Goal: Task Accomplishment & Management: Use online tool/utility

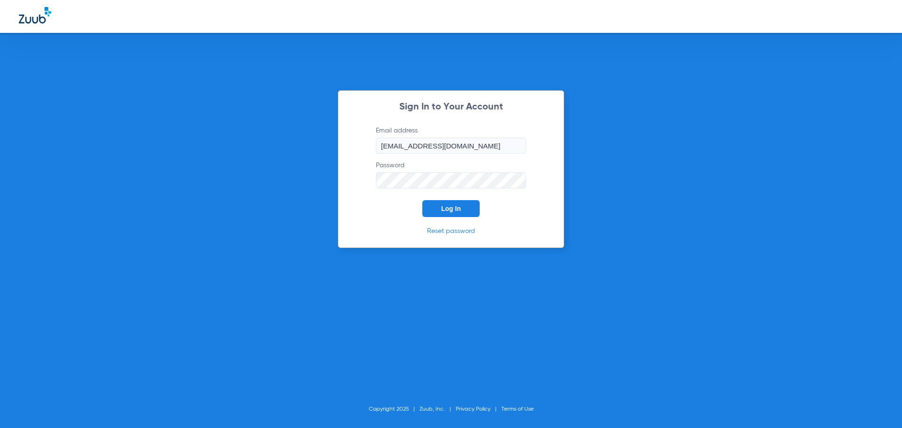
click at [455, 202] on button "Log In" at bounding box center [450, 208] width 57 height 17
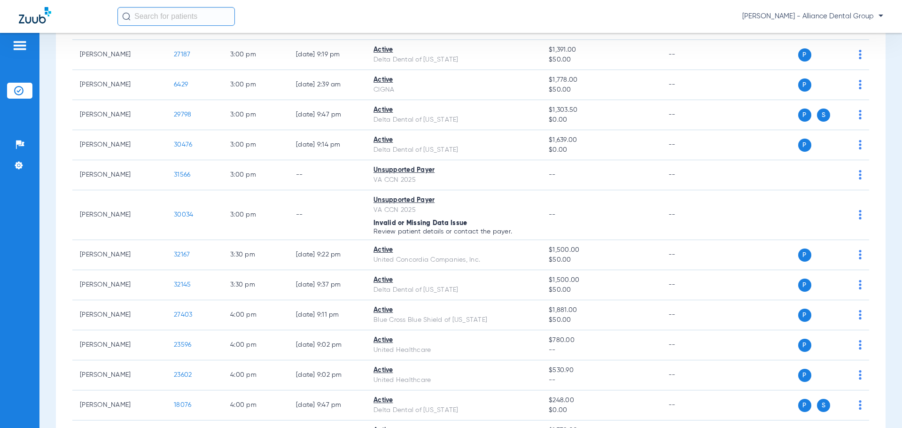
scroll to position [1866, 0]
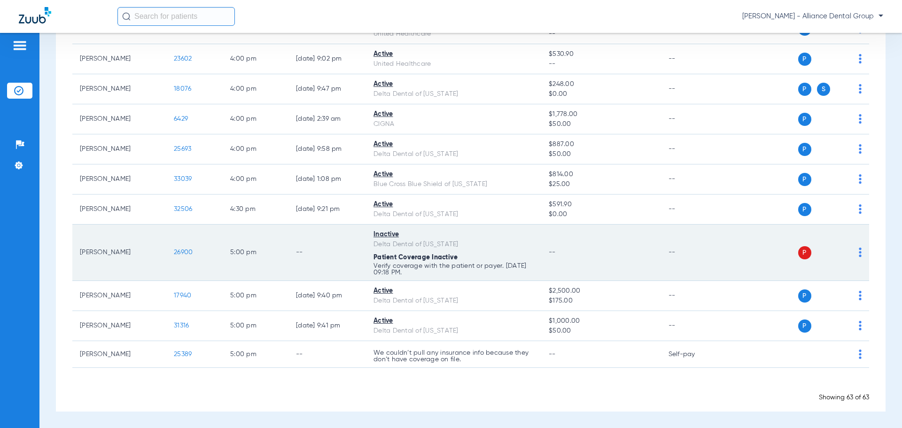
click at [622, 258] on td "--" at bounding box center [600, 252] width 119 height 56
click at [858, 255] on img at bounding box center [859, 251] width 3 height 9
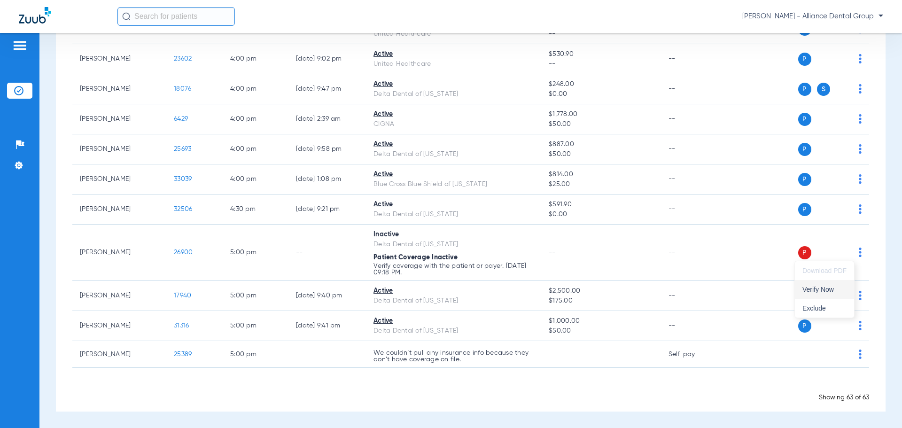
click at [817, 285] on button "Verify Now" at bounding box center [824, 289] width 59 height 19
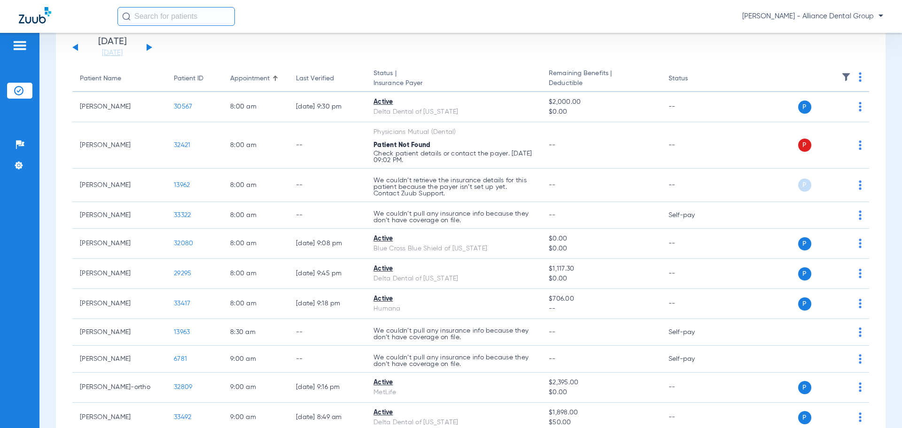
scroll to position [0, 0]
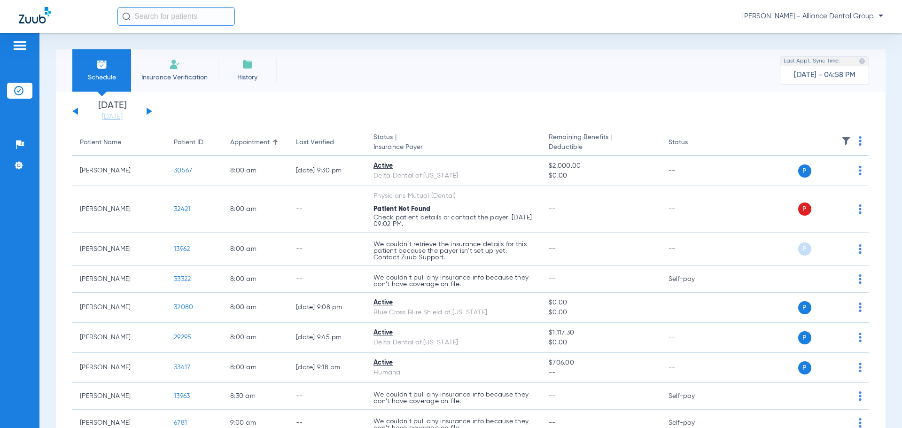
click at [178, 72] on li "Insurance Verification" at bounding box center [174, 70] width 87 height 42
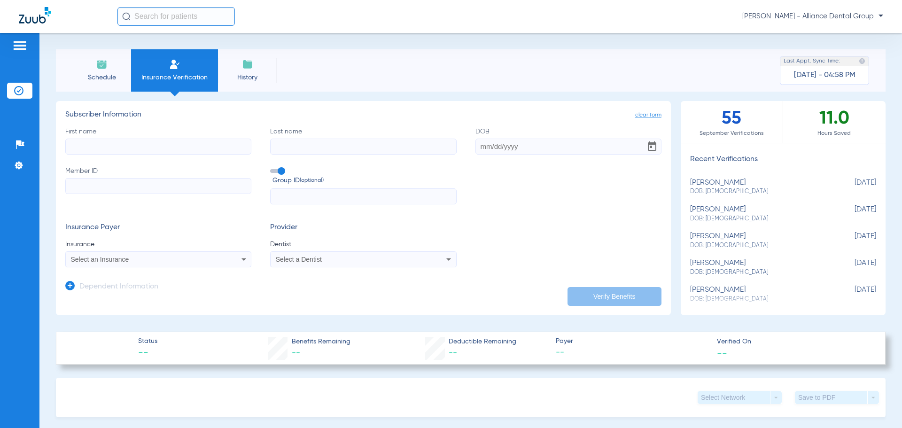
click at [138, 142] on input "First name" at bounding box center [158, 147] width 186 height 16
type input "[PERSON_NAME]"
type input "[DATE]"
click at [144, 184] on input "Member ID" at bounding box center [158, 186] width 186 height 16
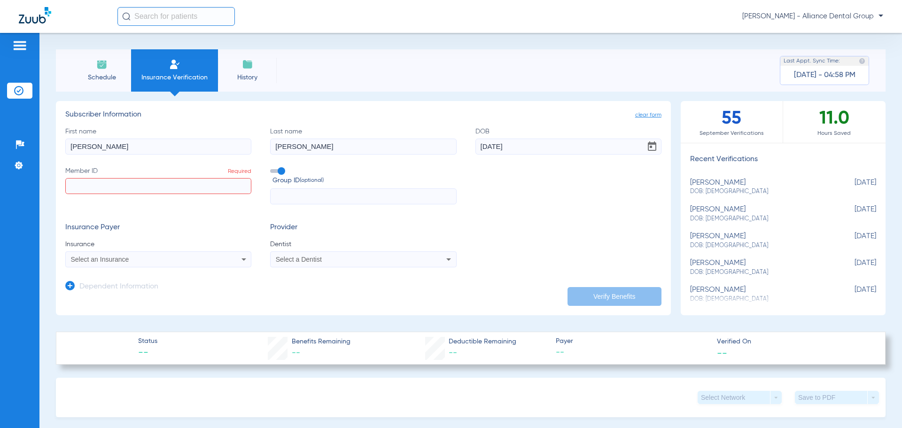
click at [242, 261] on icon at bounding box center [243, 259] width 11 height 11
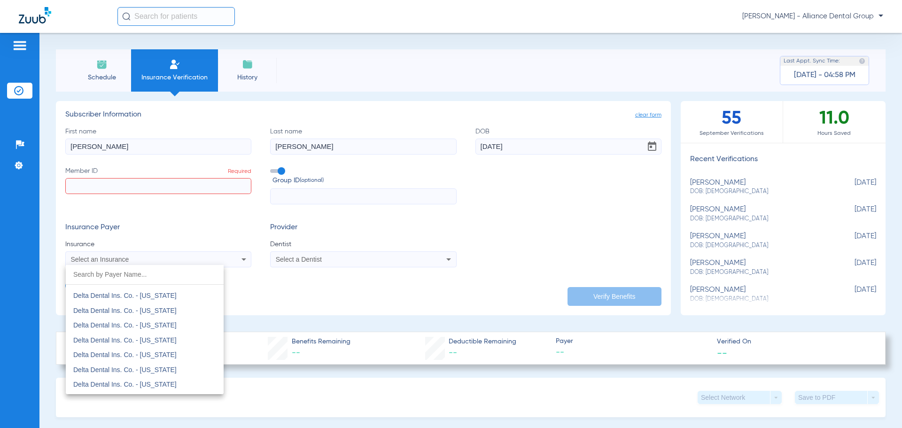
scroll to position [1737, 0]
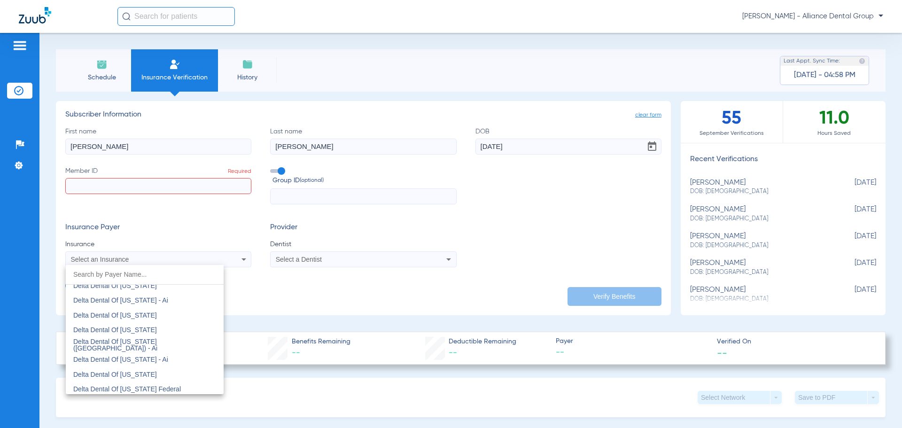
drag, startPoint x: 139, startPoint y: 184, endPoint x: 92, endPoint y: 180, distance: 47.1
click at [92, 180] on div at bounding box center [451, 214] width 902 height 428
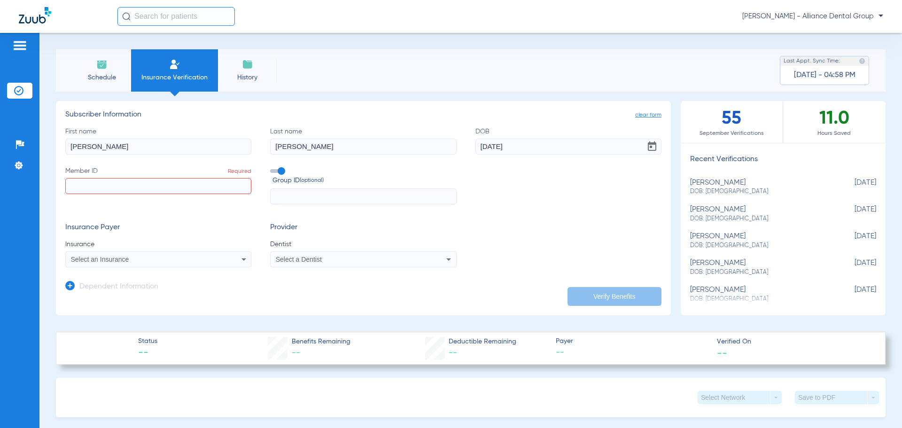
click at [87, 190] on input "Member ID Required" at bounding box center [158, 186] width 186 height 16
paste input "881509556"
type input "881509556"
click at [244, 261] on icon at bounding box center [243, 259] width 11 height 11
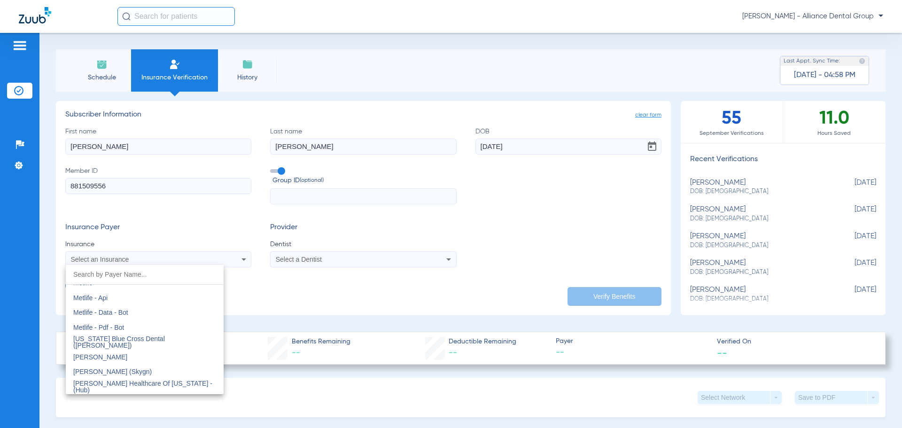
scroll to position [4688, 0]
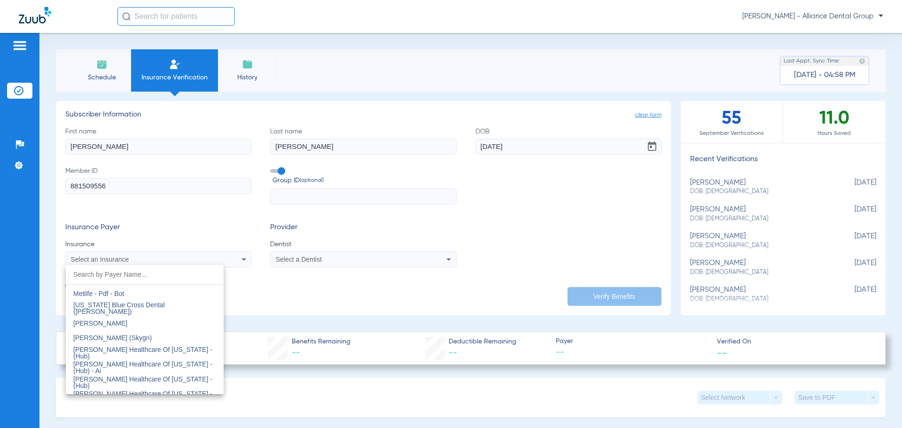
click at [403, 257] on div at bounding box center [451, 214] width 902 height 428
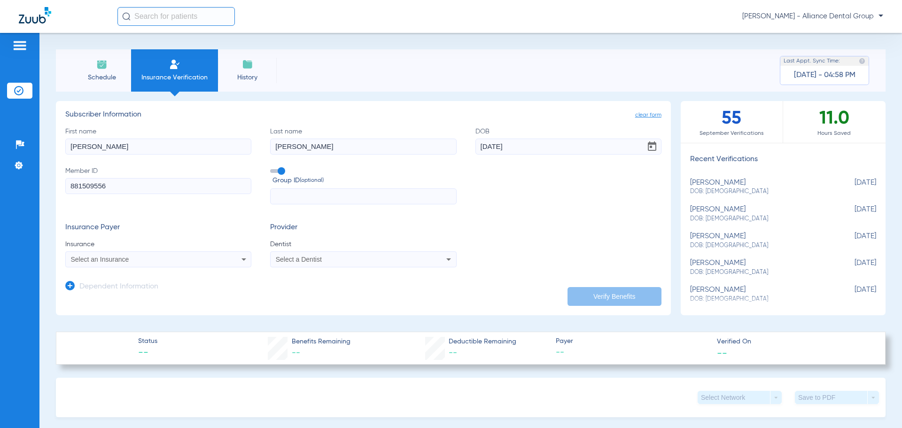
click at [396, 261] on div "Select a Dentist" at bounding box center [346, 259] width 140 height 7
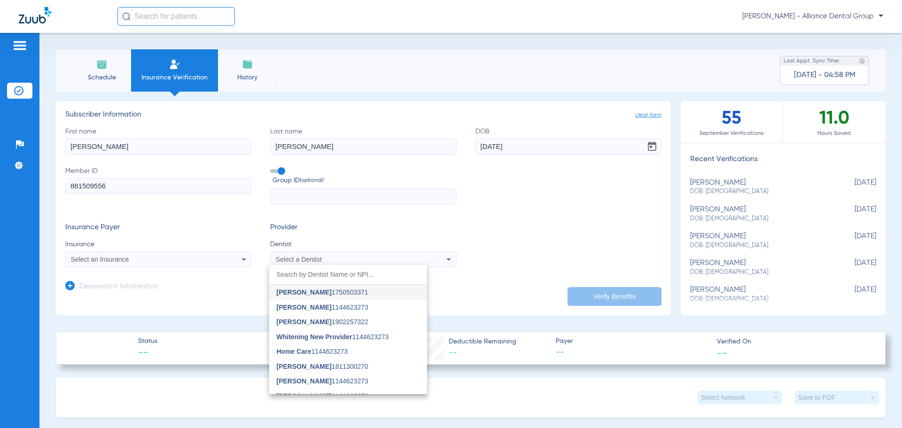
click at [321, 260] on div at bounding box center [451, 214] width 902 height 428
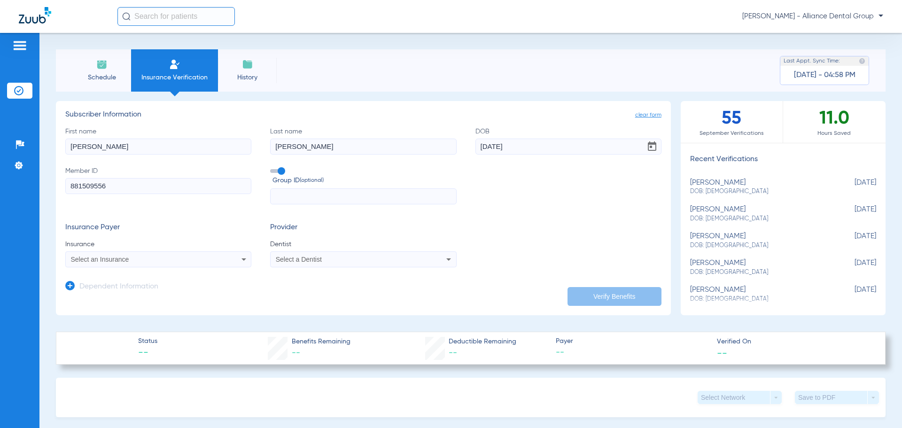
click at [317, 274] on app-dependent-form "Dependent Information" at bounding box center [363, 282] width 596 height 31
click at [318, 262] on span "Select a Dentist" at bounding box center [299, 259] width 46 height 8
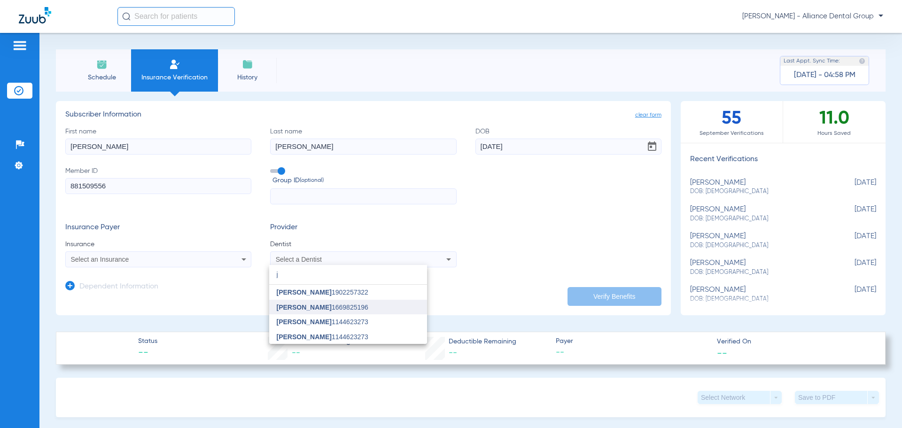
type input "j"
click at [345, 307] on span "[PERSON_NAME] 1669825196" at bounding box center [323, 307] width 92 height 7
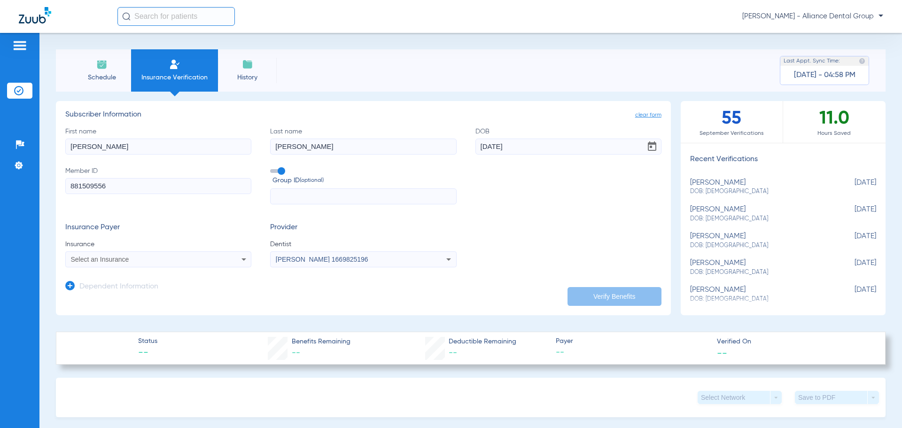
click at [128, 257] on span "Select an Insurance" at bounding box center [100, 259] width 58 height 8
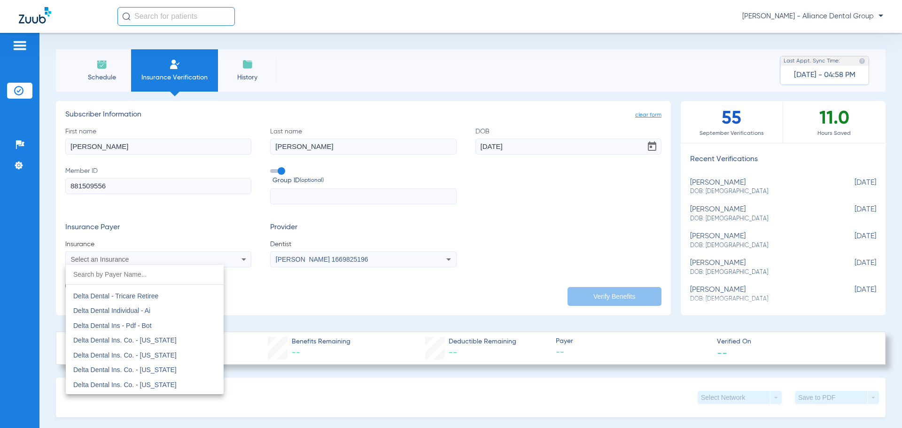
scroll to position [1878, 0]
click at [170, 353] on mat-option "Delta Dental Of [US_STATE]" at bounding box center [145, 351] width 158 height 15
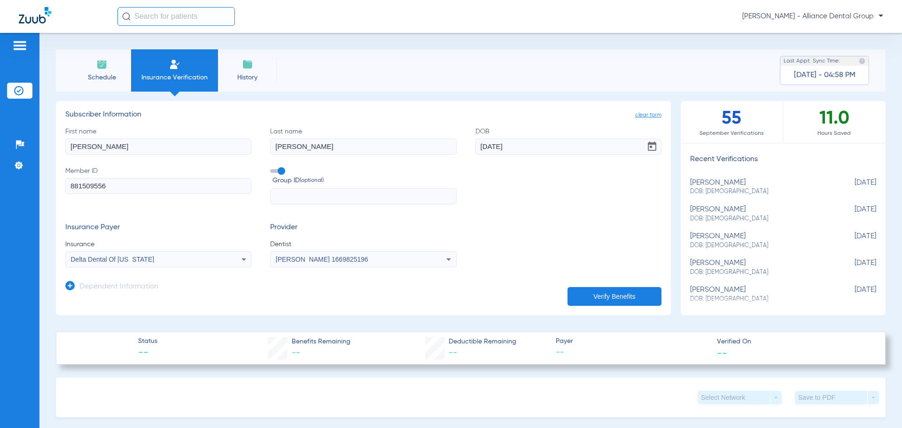
click at [623, 293] on button "Verify Benefits" at bounding box center [614, 296] width 94 height 19
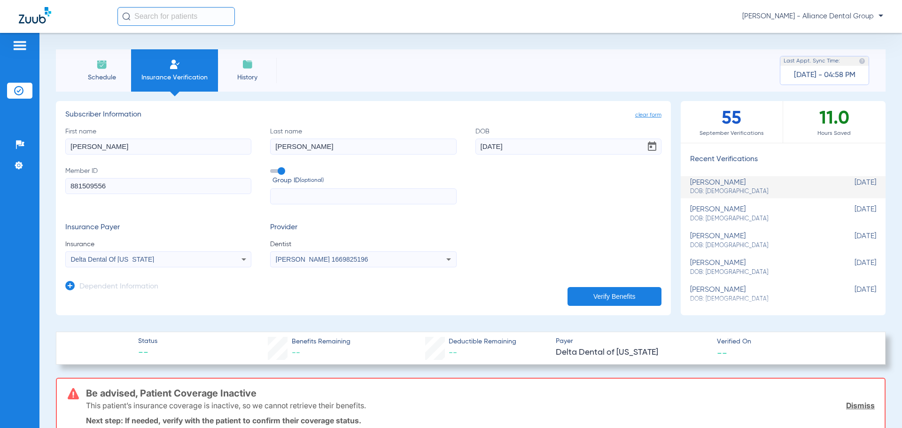
click at [244, 257] on icon at bounding box center [243, 259] width 11 height 11
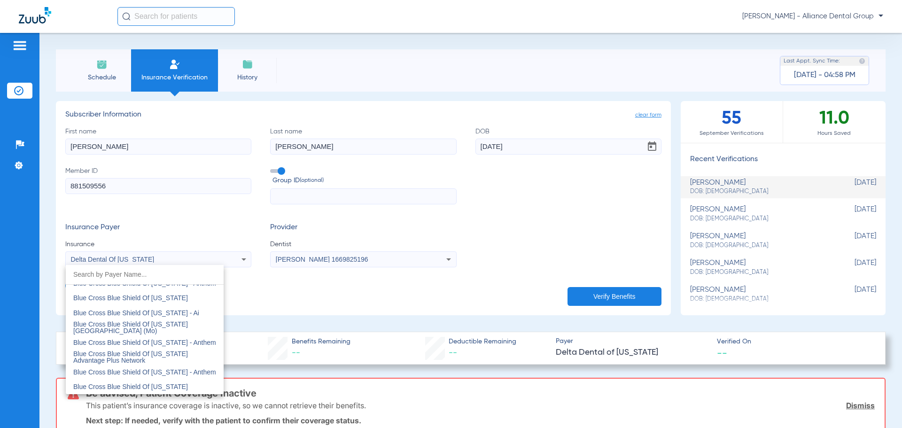
scroll to position [777, 0]
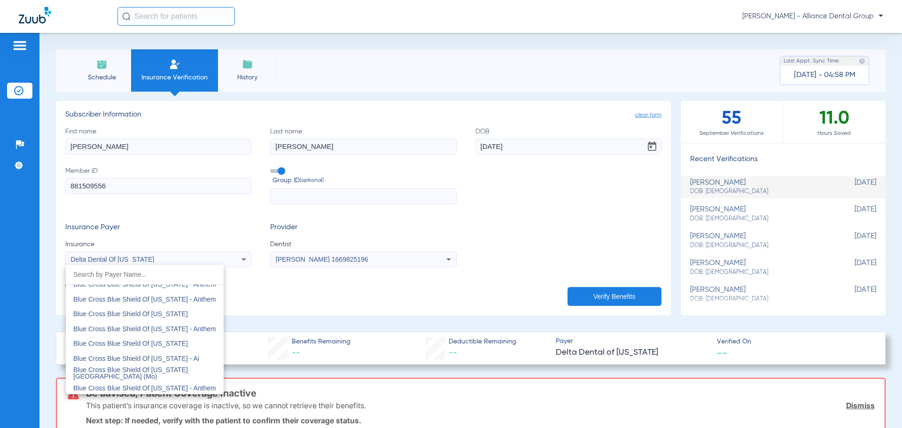
click at [194, 315] on mat-option "Blue Cross Blue Shield Of [US_STATE]" at bounding box center [145, 313] width 158 height 15
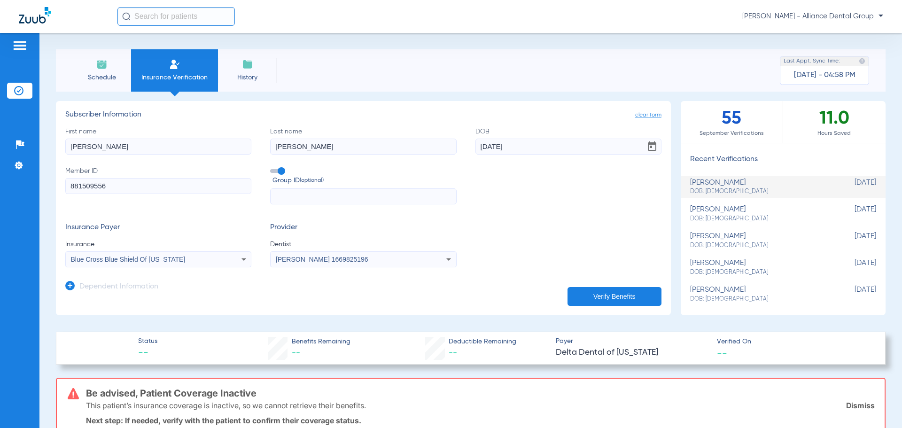
click at [617, 291] on button "Verify Benefits" at bounding box center [614, 296] width 94 height 19
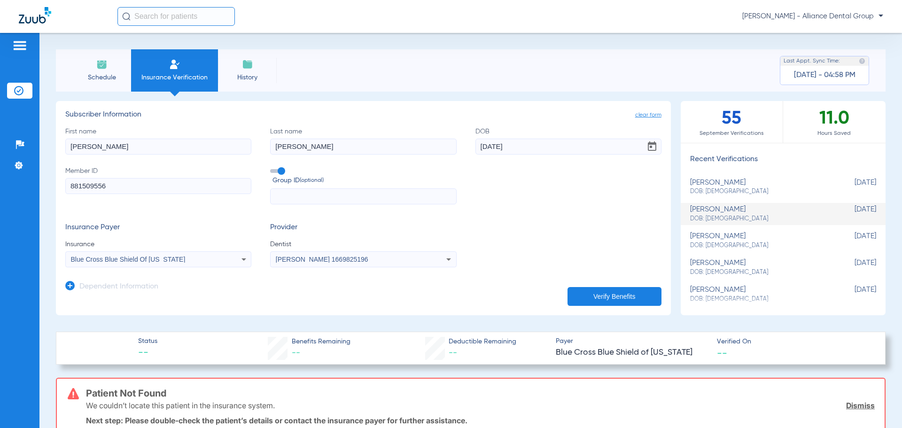
click at [100, 77] on span "Schedule" at bounding box center [101, 77] width 45 height 9
